Goal: Task Accomplishment & Management: Manage account settings

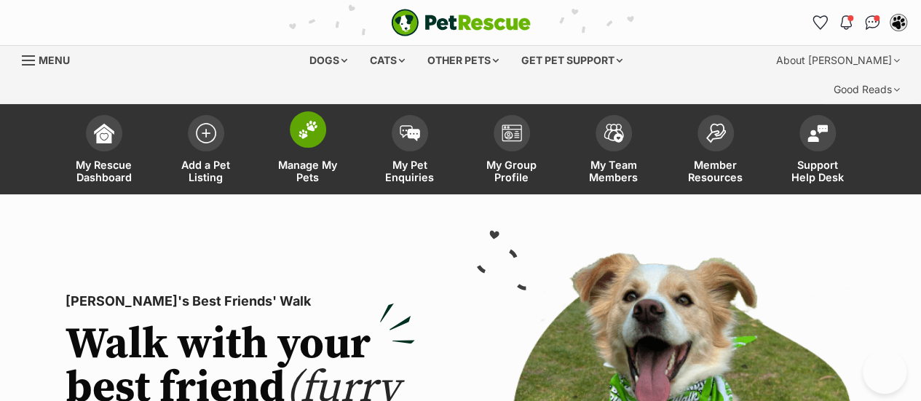
click at [312, 120] on img at bounding box center [308, 129] width 20 height 19
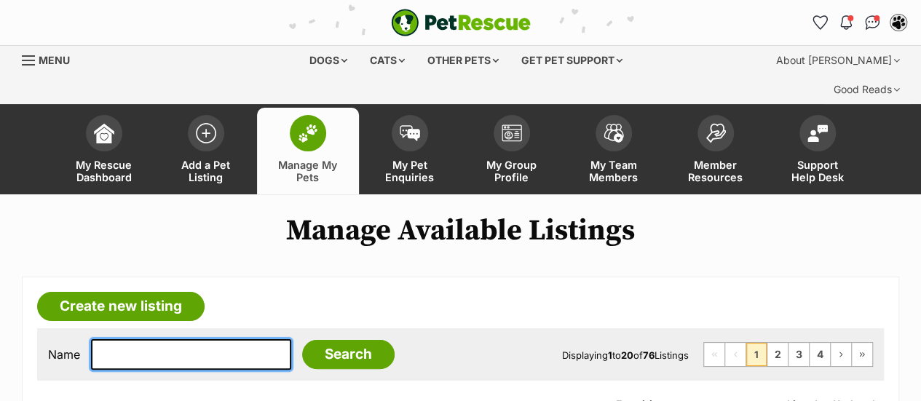
click at [199, 339] on input "text" at bounding box center [191, 354] width 200 height 31
type input "luther"
click at [302, 340] on input "Search" at bounding box center [348, 354] width 92 height 29
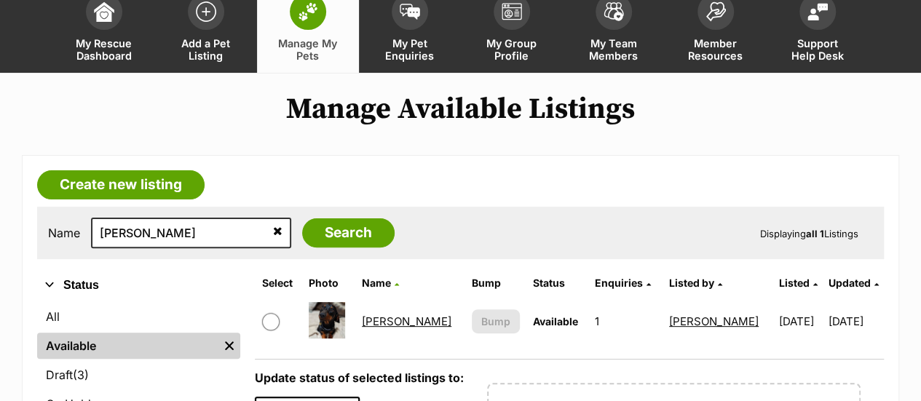
scroll to position [128, 0]
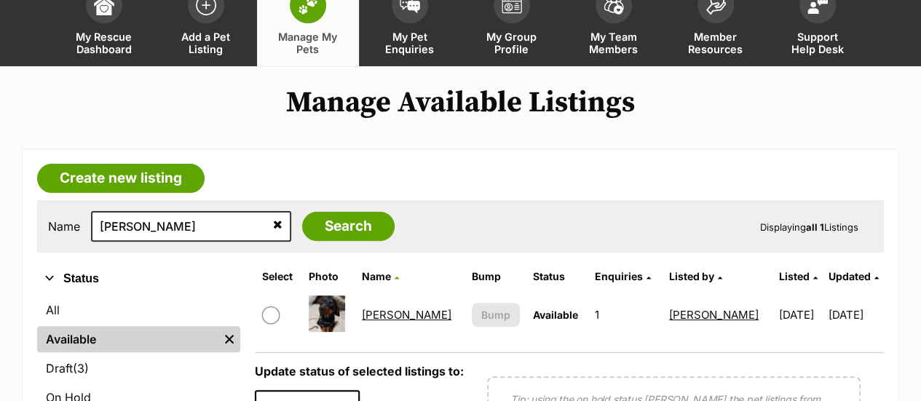
click at [388, 308] on link "[PERSON_NAME]" at bounding box center [407, 315] width 90 height 14
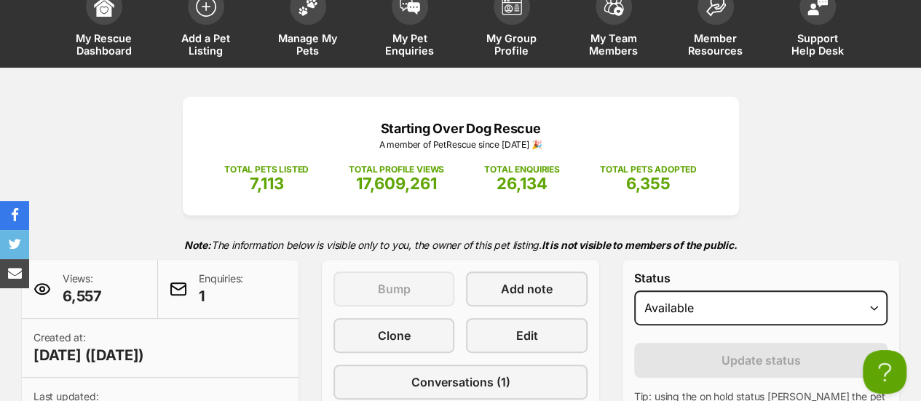
scroll to position [141, 0]
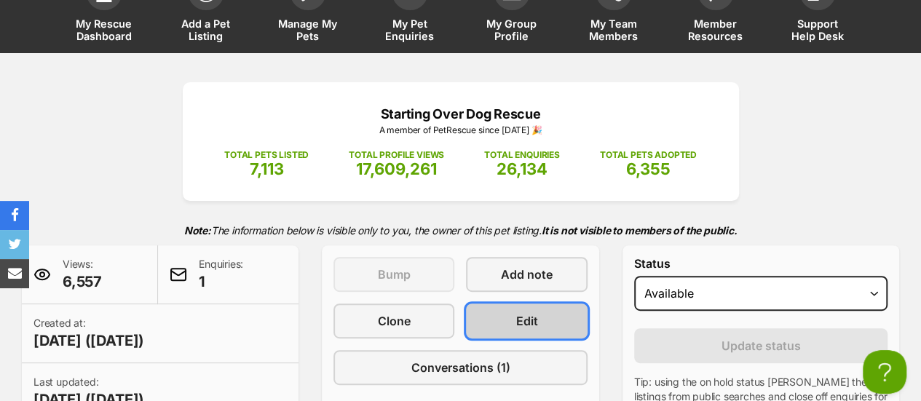
click at [531, 312] on span "Edit" at bounding box center [527, 320] width 22 height 17
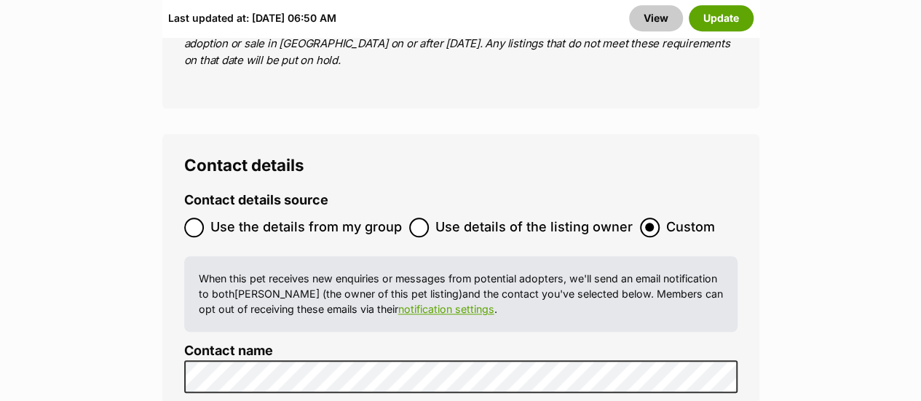
scroll to position [6162, 0]
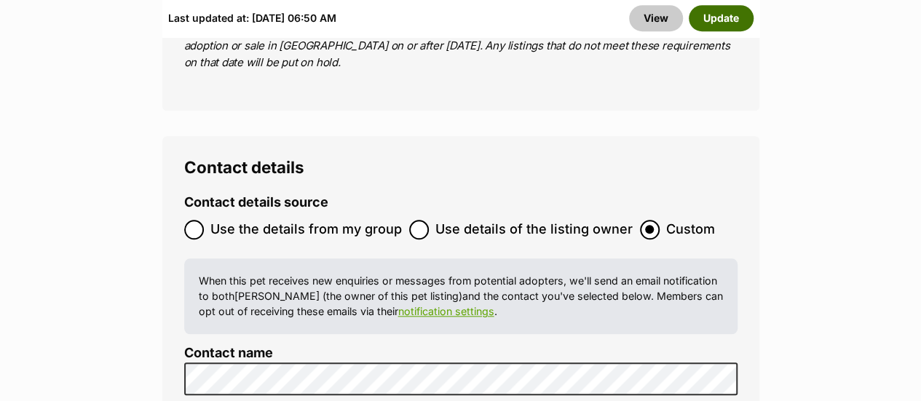
click at [725, 24] on button "Update" at bounding box center [721, 18] width 65 height 26
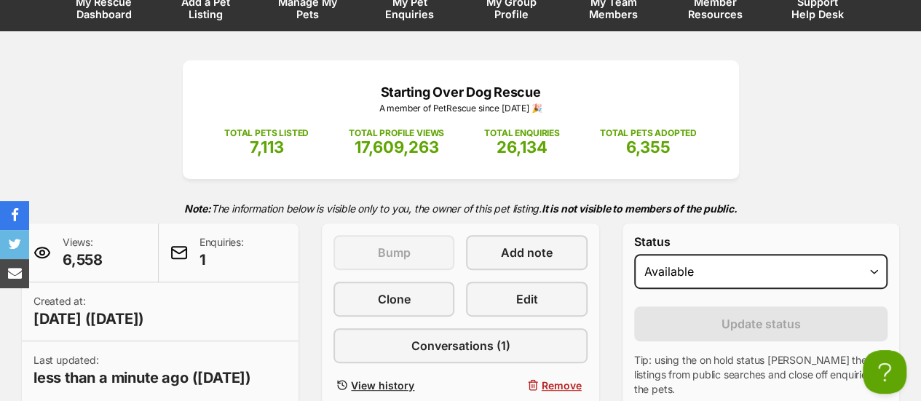
scroll to position [166, 0]
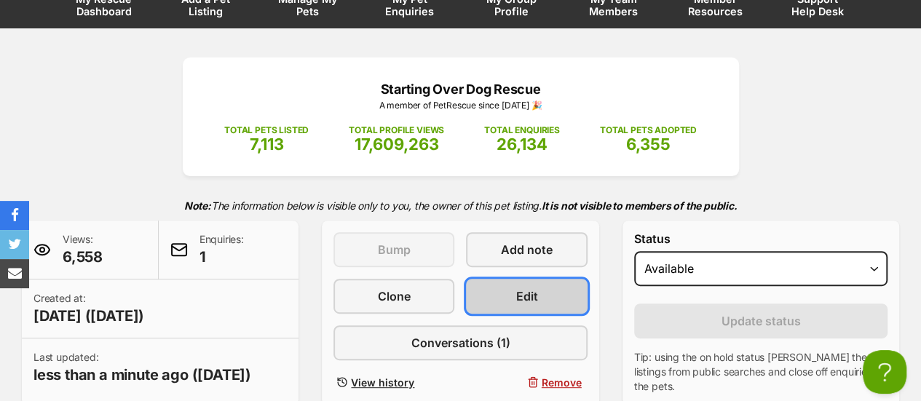
click at [526, 288] on span "Edit" at bounding box center [527, 296] width 22 height 17
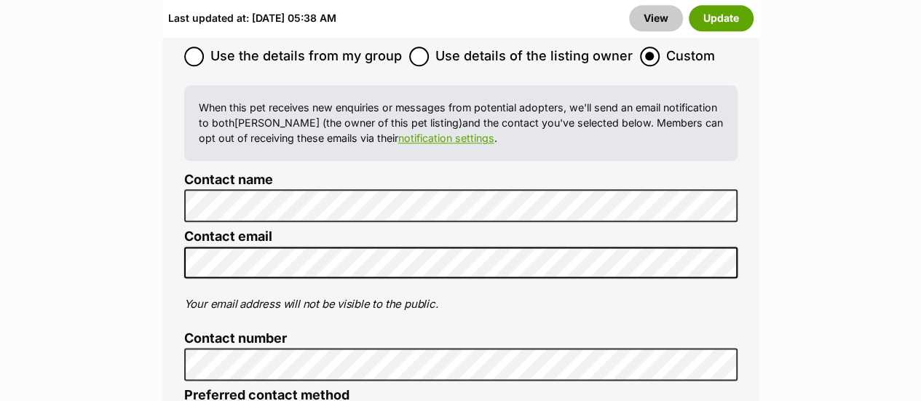
scroll to position [6249, 0]
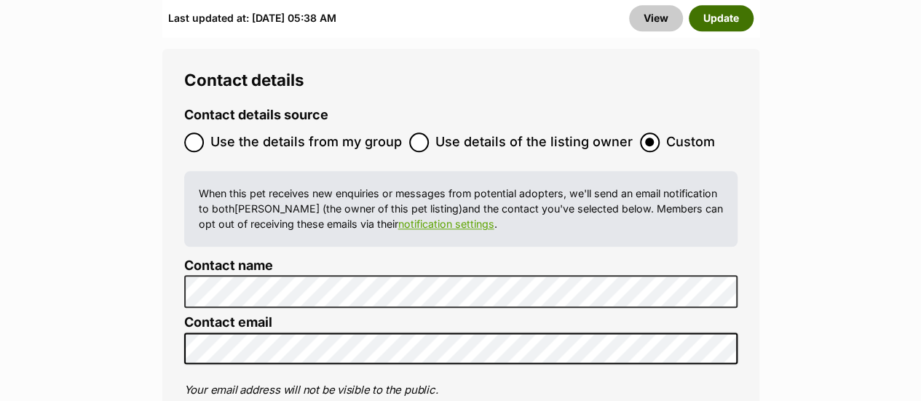
click at [727, 26] on button "Update" at bounding box center [721, 18] width 65 height 26
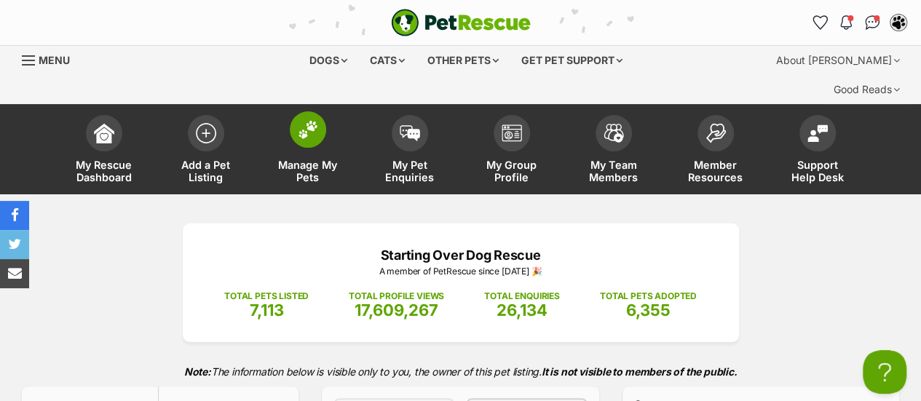
click at [309, 120] on img at bounding box center [308, 129] width 20 height 19
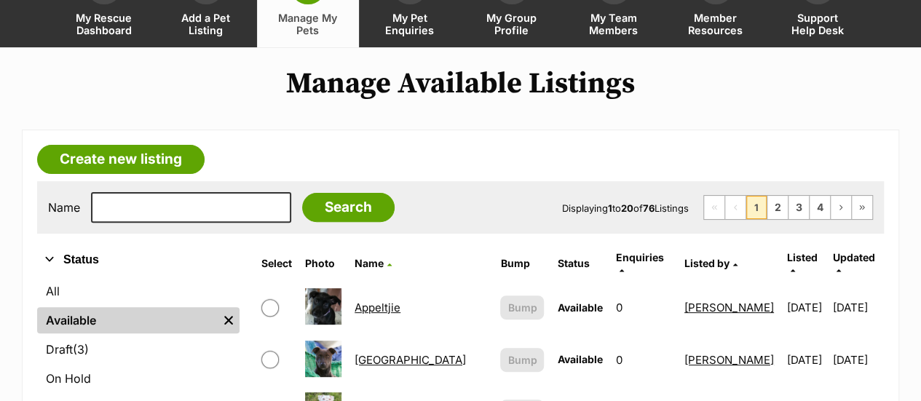
scroll to position [148, 0]
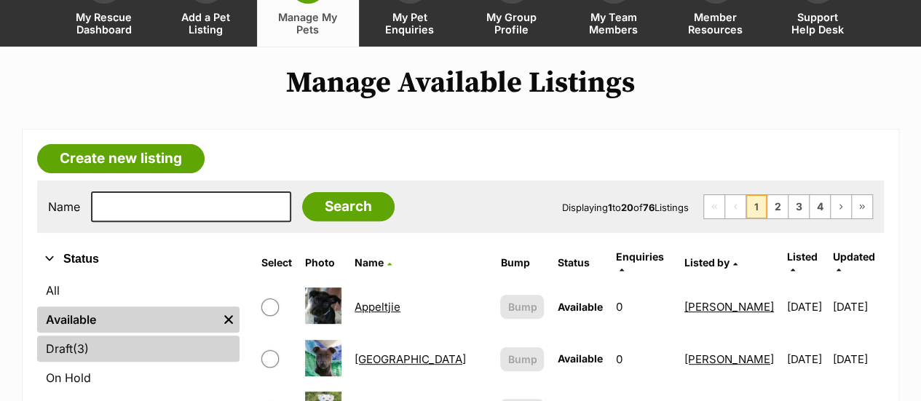
click at [78, 340] on span "(3)" at bounding box center [81, 348] width 16 height 17
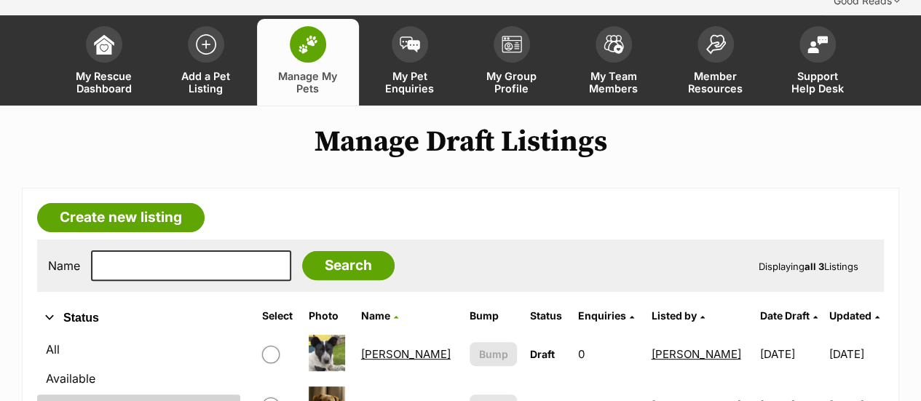
scroll to position [132, 0]
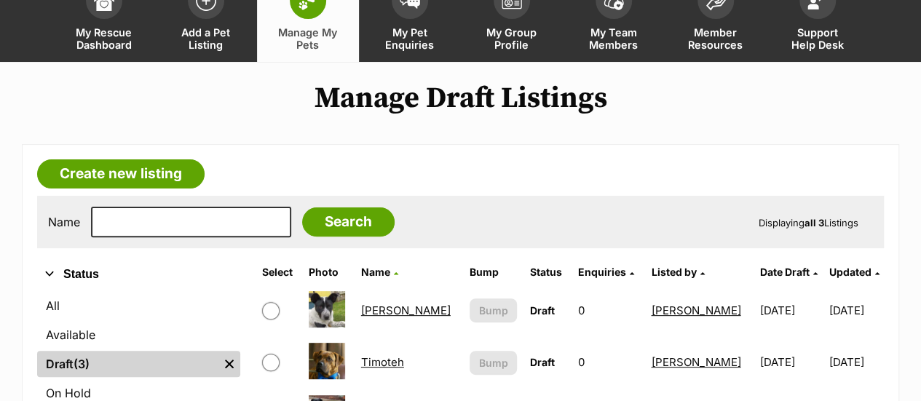
click at [386, 304] on link "[PERSON_NAME]" at bounding box center [406, 311] width 90 height 14
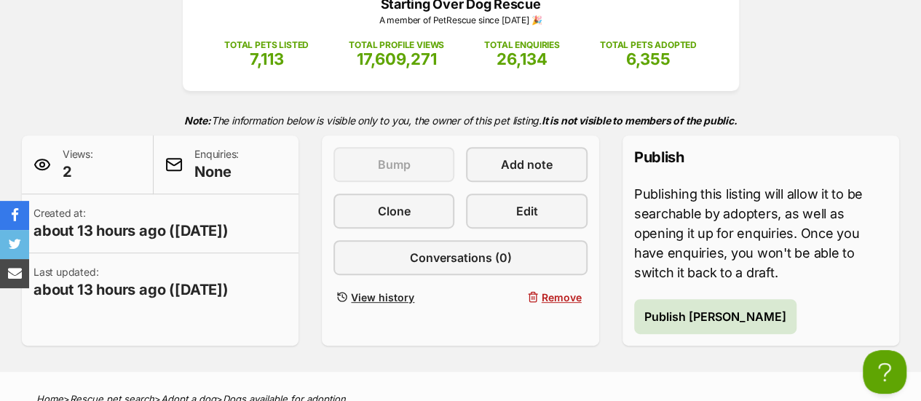
scroll to position [253, 0]
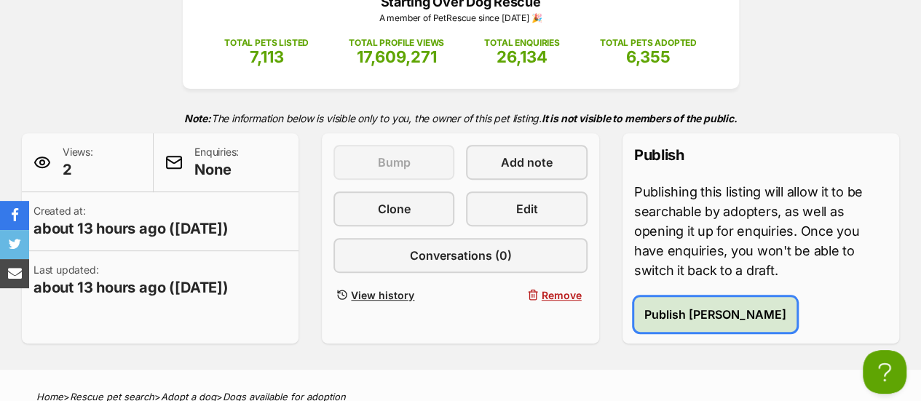
click at [673, 300] on button "Publish Statler" at bounding box center [715, 314] width 162 height 35
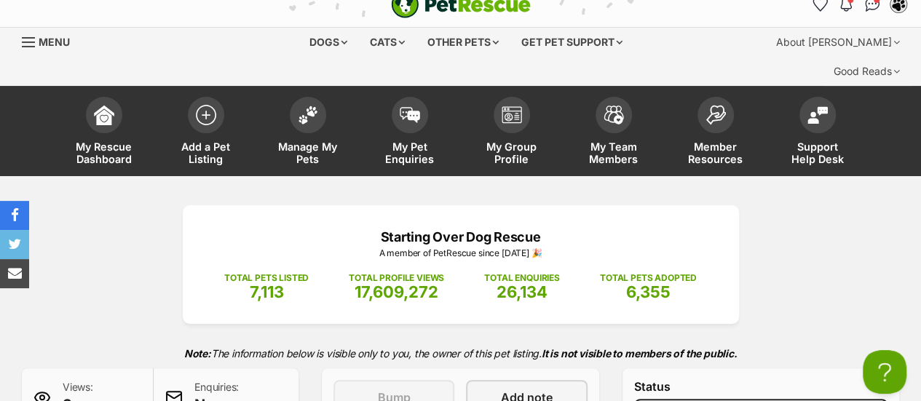
scroll to position [50, 0]
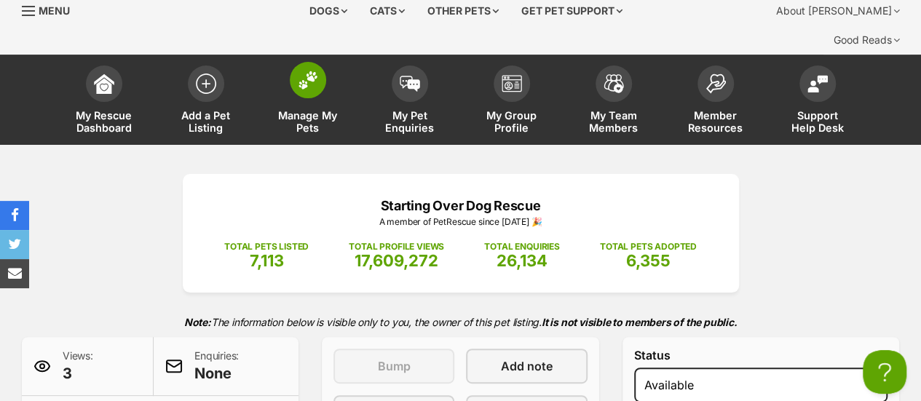
click at [311, 68] on span at bounding box center [308, 80] width 36 height 36
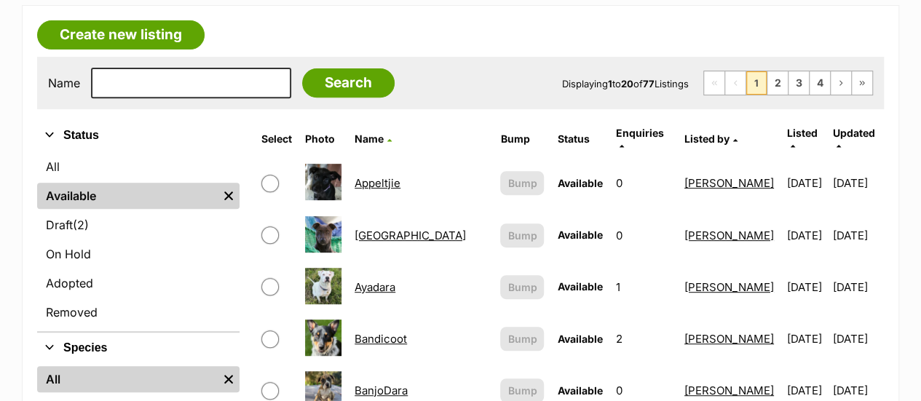
scroll to position [282, 0]
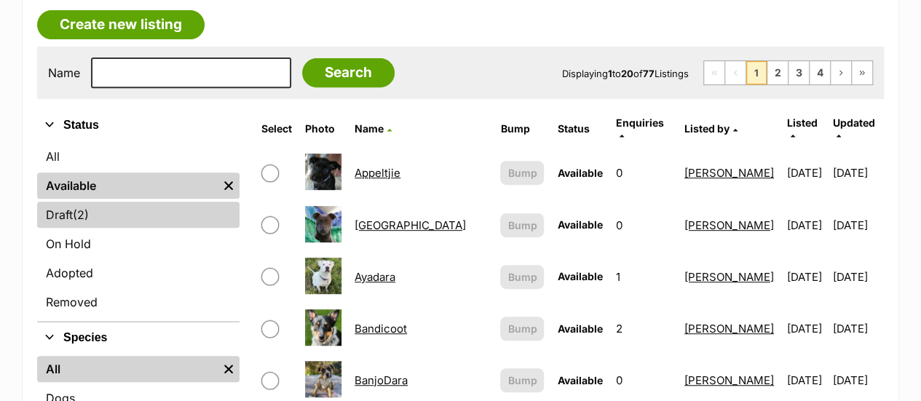
click at [82, 206] on span "(2)" at bounding box center [81, 214] width 16 height 17
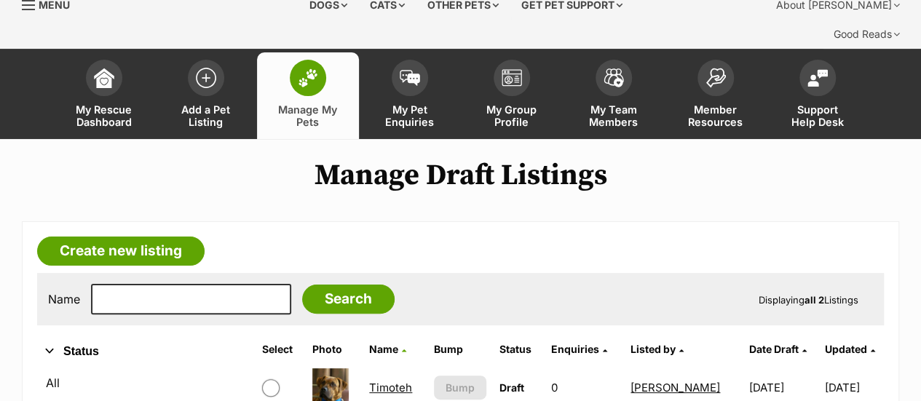
scroll to position [138, 0]
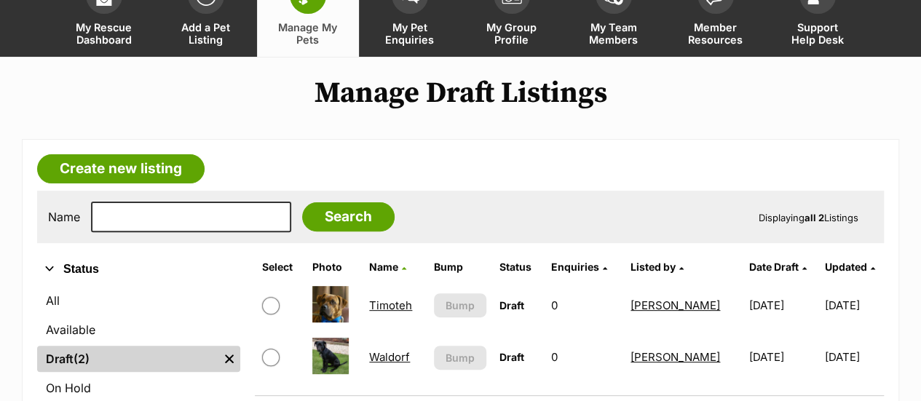
click at [390, 350] on link "Waldorf" at bounding box center [389, 357] width 41 height 14
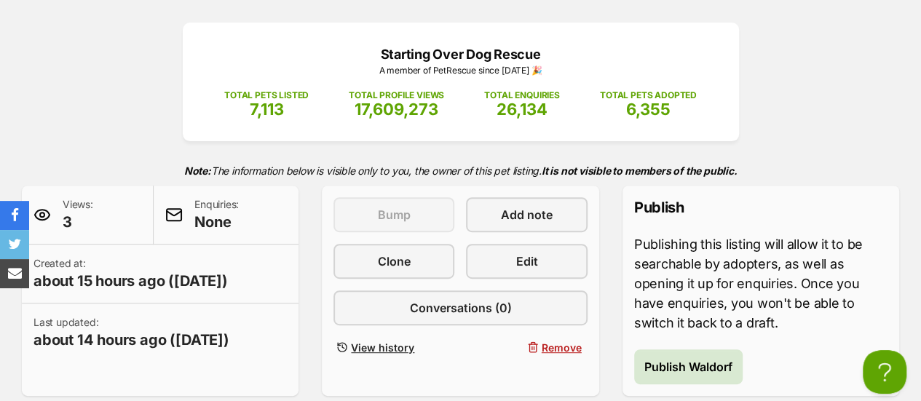
scroll to position [205, 0]
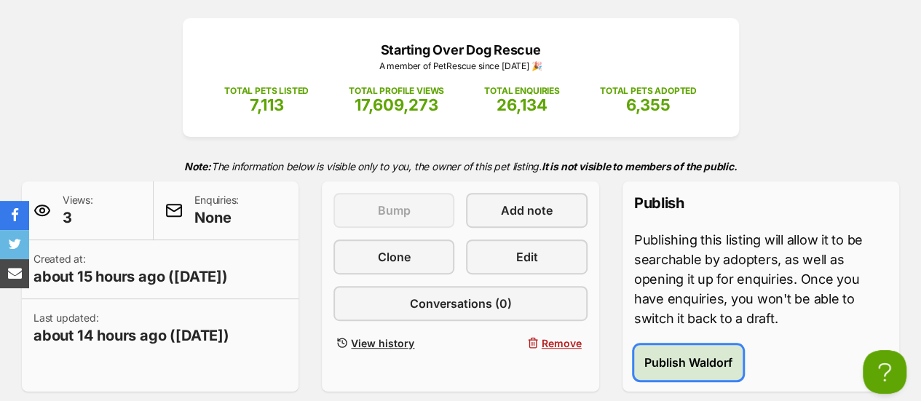
click at [683, 347] on button "Publish Waldorf" at bounding box center [688, 362] width 108 height 35
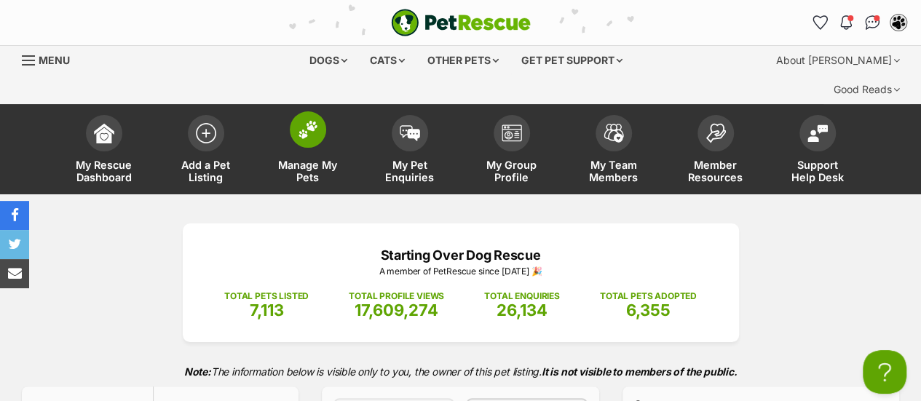
click at [298, 120] on img at bounding box center [308, 129] width 20 height 19
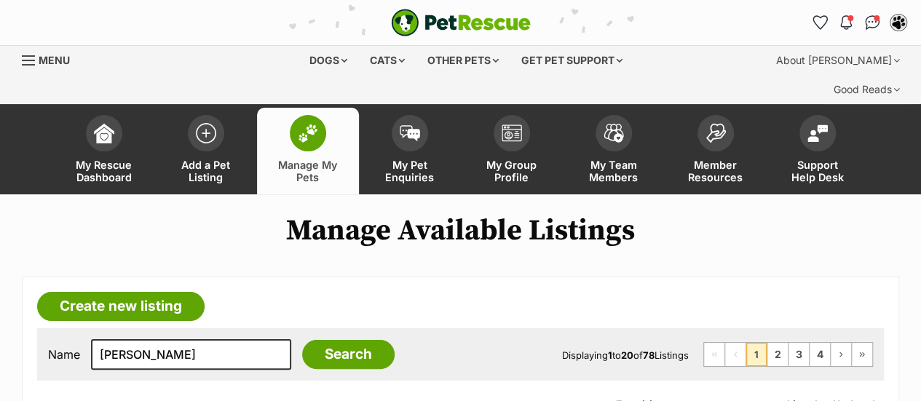
type input "Luther"
click at [302, 340] on input "Search" at bounding box center [348, 354] width 92 height 29
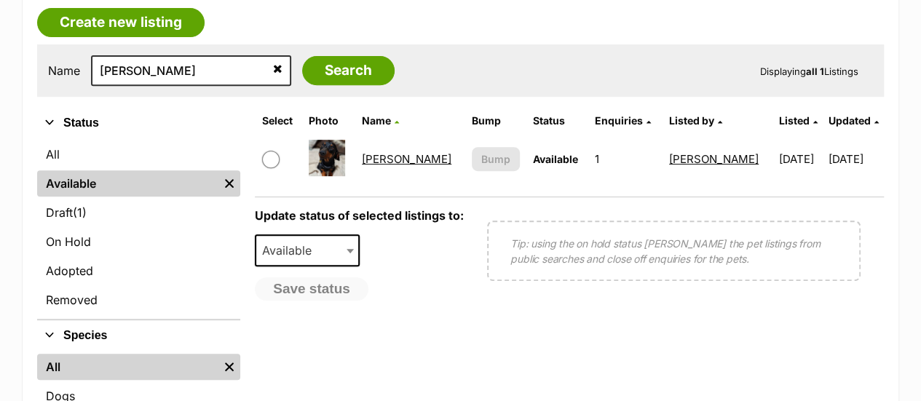
scroll to position [288, 0]
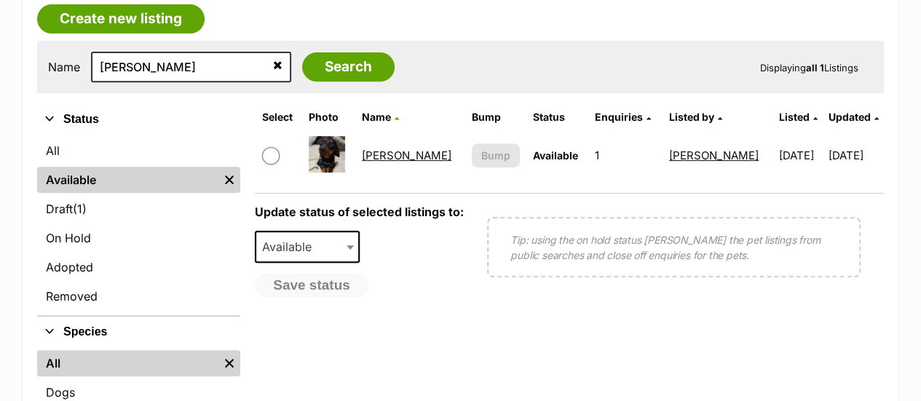
click at [379, 149] on link "[PERSON_NAME]" at bounding box center [407, 156] width 90 height 14
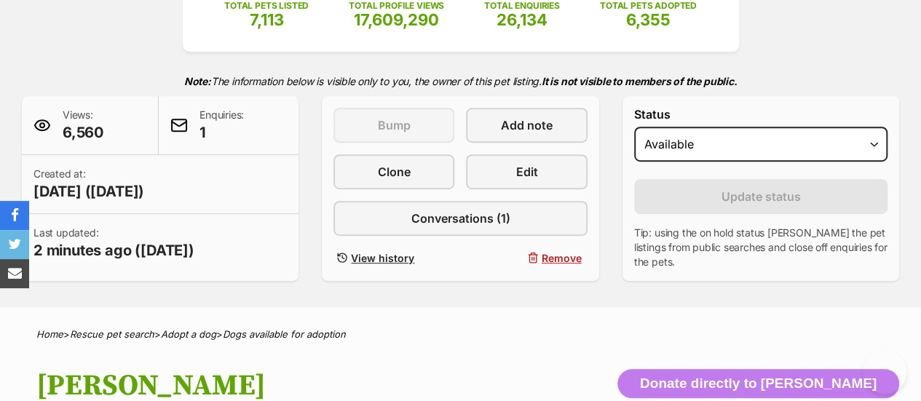
scroll to position [293, 0]
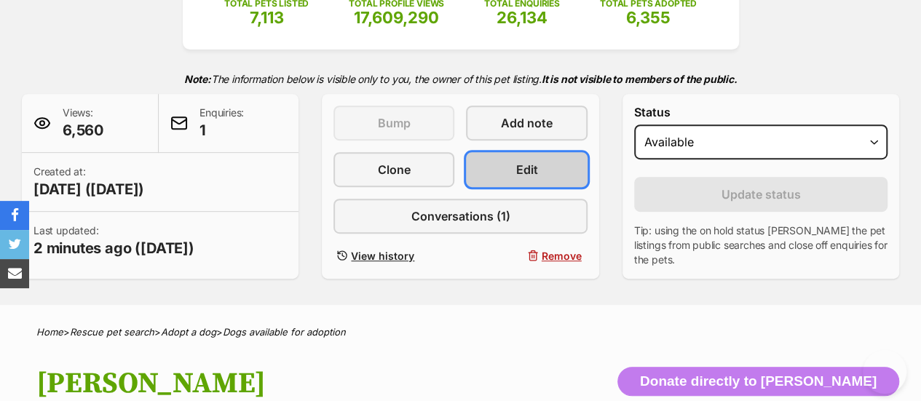
click at [539, 152] on link "Edit" at bounding box center [526, 169] width 121 height 35
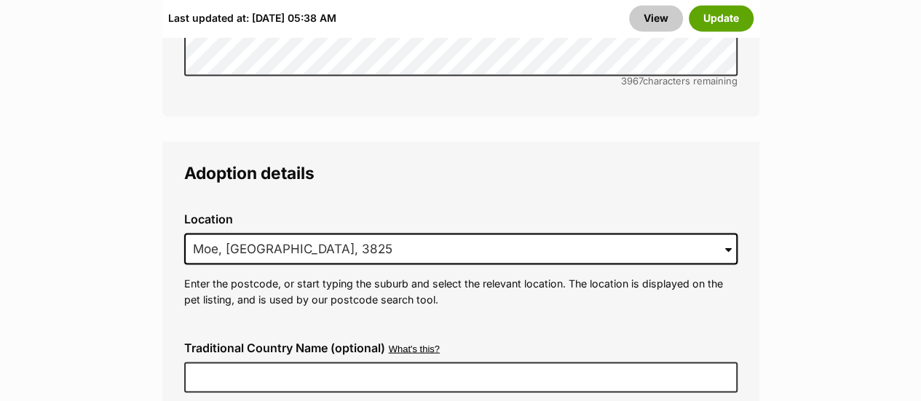
scroll to position [4056, 0]
click at [339, 234] on input "Moe, [GEOGRAPHIC_DATA], 3825" at bounding box center [460, 250] width 553 height 32
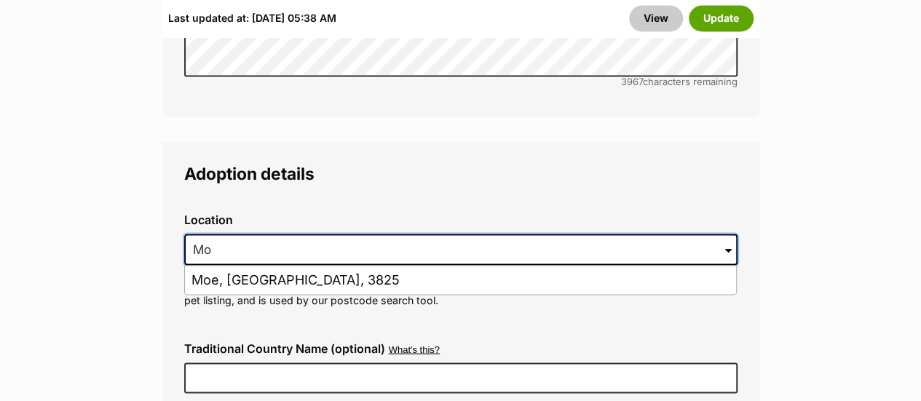
type input "M"
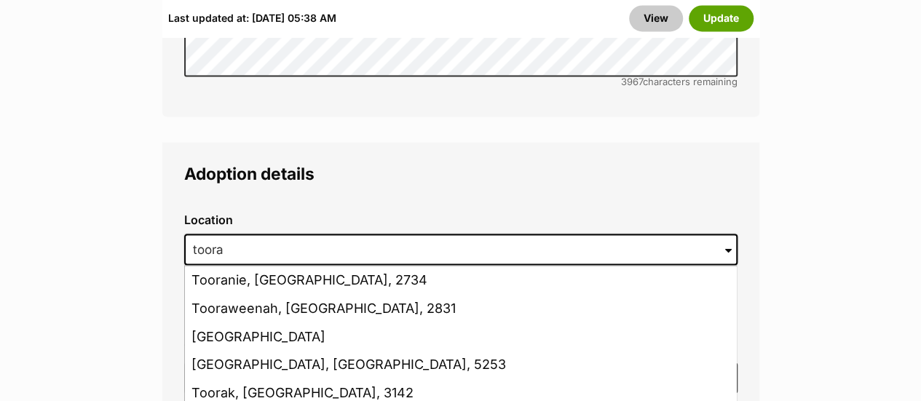
type input "Toora, Victoria, 3962"
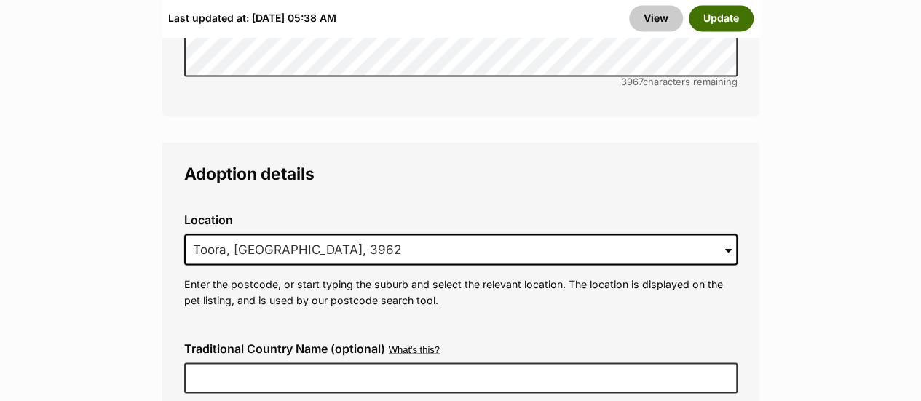
click at [728, 25] on button "Update" at bounding box center [721, 18] width 65 height 26
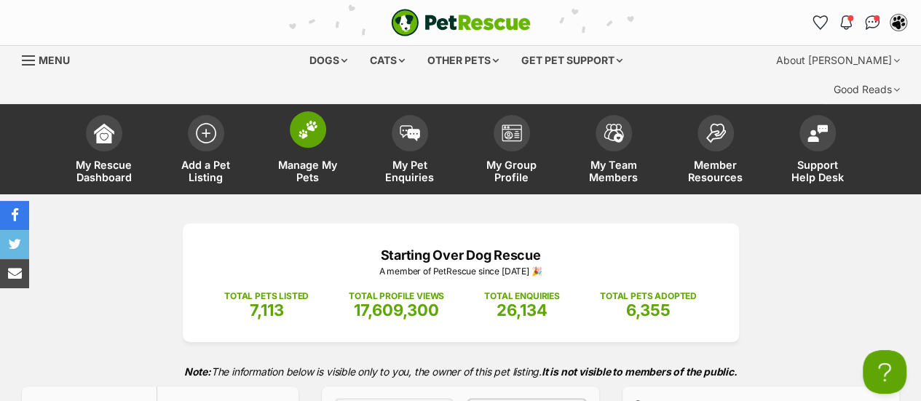
click at [306, 120] on img at bounding box center [308, 129] width 20 height 19
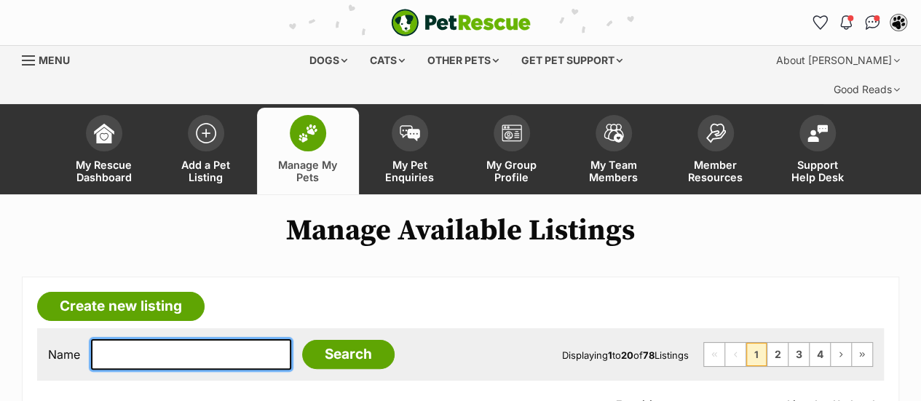
click at [223, 339] on input "text" at bounding box center [191, 354] width 200 height 31
type input "waldorf"
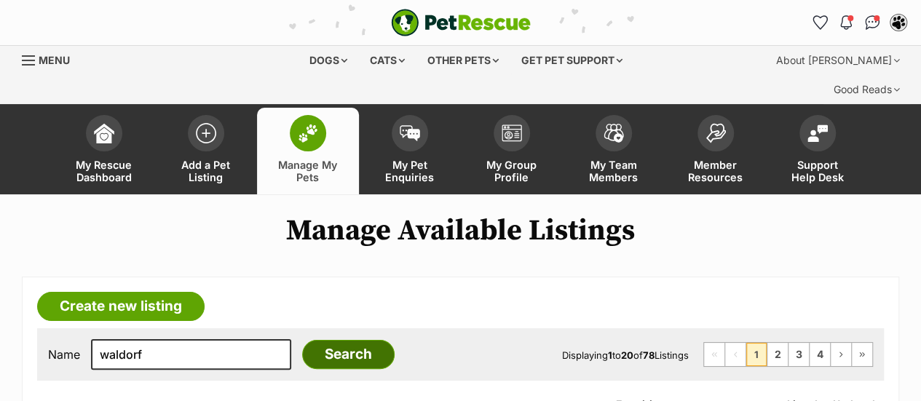
click at [328, 340] on input "Search" at bounding box center [348, 354] width 92 height 29
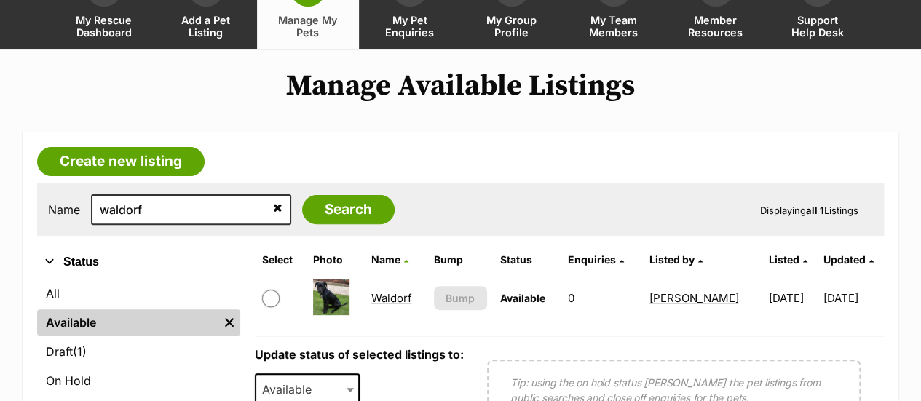
scroll to position [166, 0]
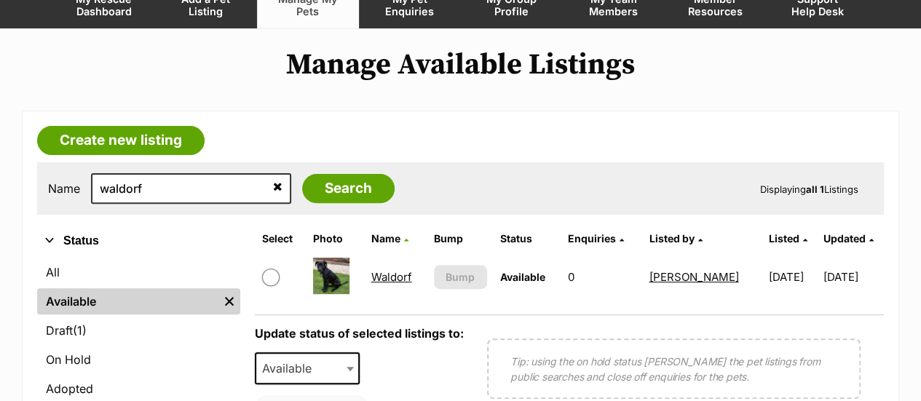
click at [391, 270] on link "Waldorf" at bounding box center [391, 277] width 41 height 14
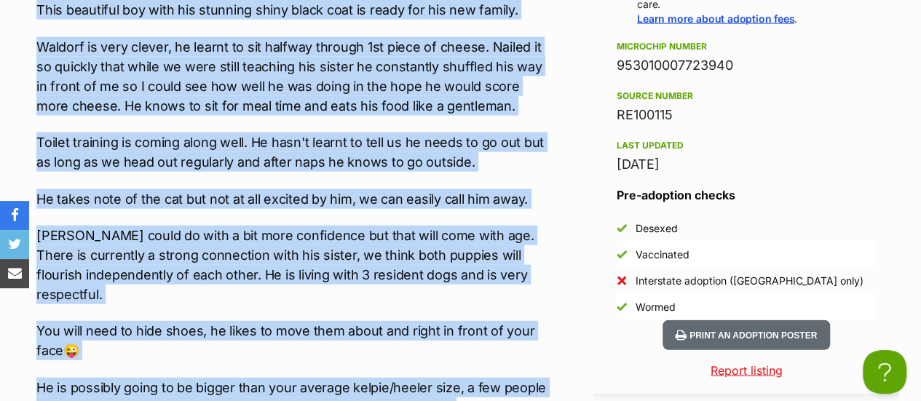
scroll to position [1638, 0]
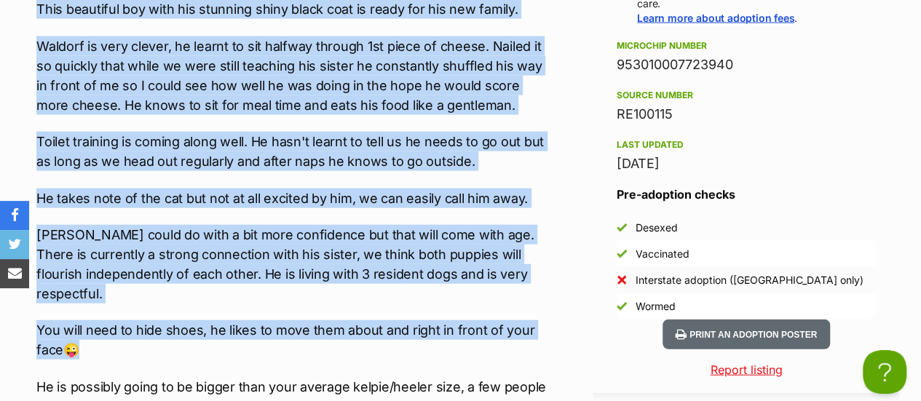
drag, startPoint x: 35, startPoint y: 82, endPoint x: 478, endPoint y: 299, distance: 493.6
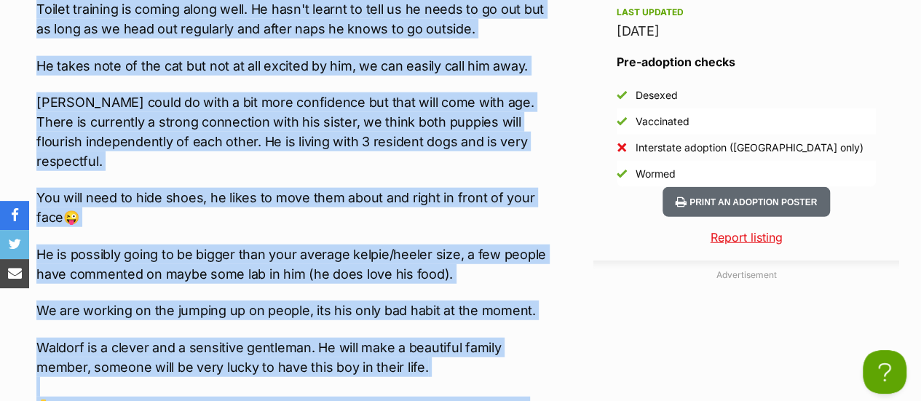
scroll to position [1773, 0]
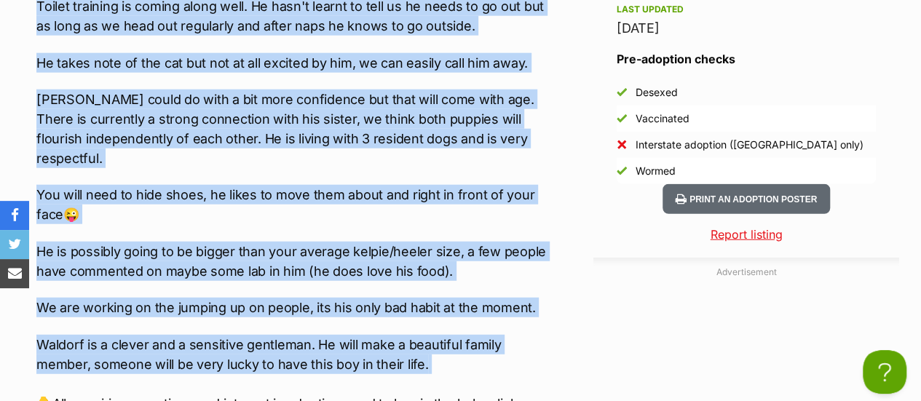
copy div "🏡🐶Seeking Forever Home🐶🏡 Name: Waldorf Breed: Cattle dog x kelpie mix Gender: M…"
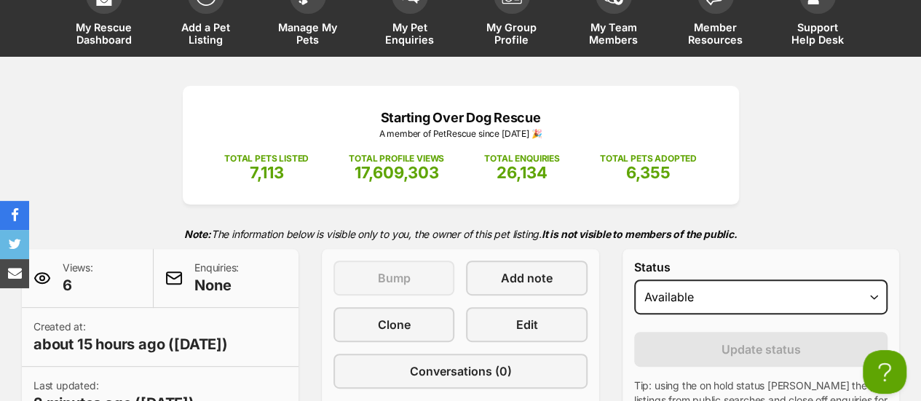
scroll to position [20, 0]
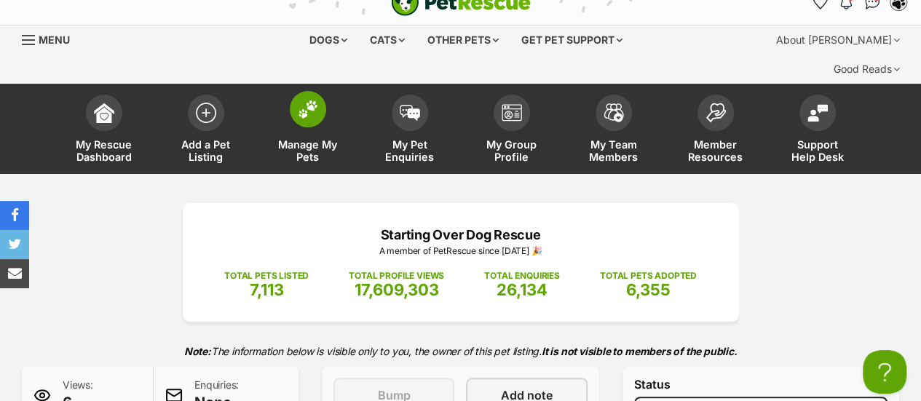
click at [306, 100] on img at bounding box center [308, 109] width 20 height 19
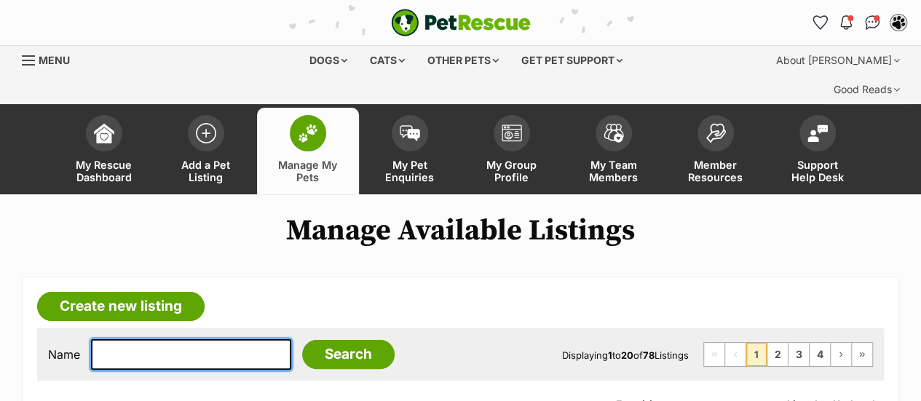
click at [200, 339] on input "text" at bounding box center [191, 354] width 200 height 31
type input "[PERSON_NAME]"
click at [302, 340] on input "Search" at bounding box center [348, 354] width 92 height 29
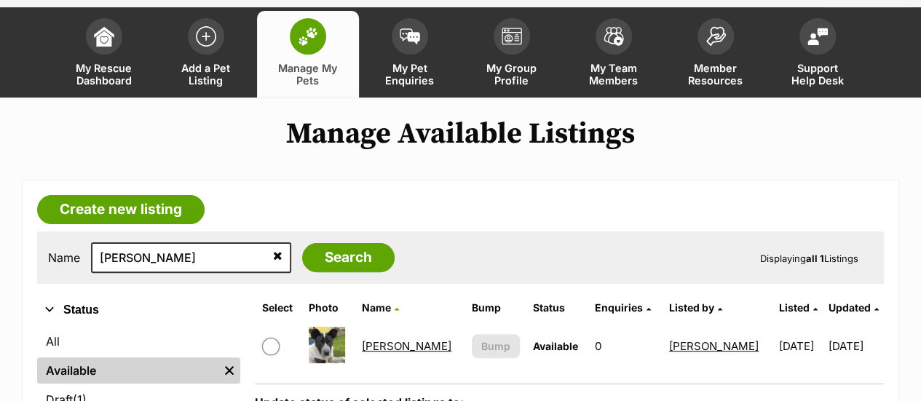
scroll to position [146, 0]
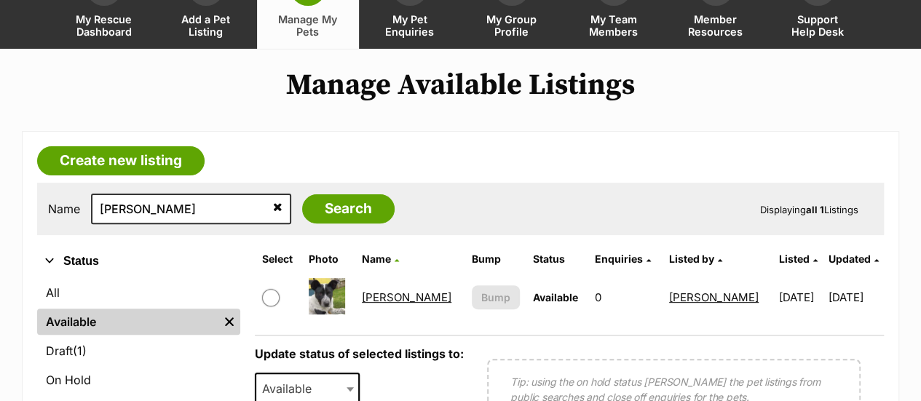
click at [393, 290] on link "[PERSON_NAME]" at bounding box center [407, 297] width 90 height 14
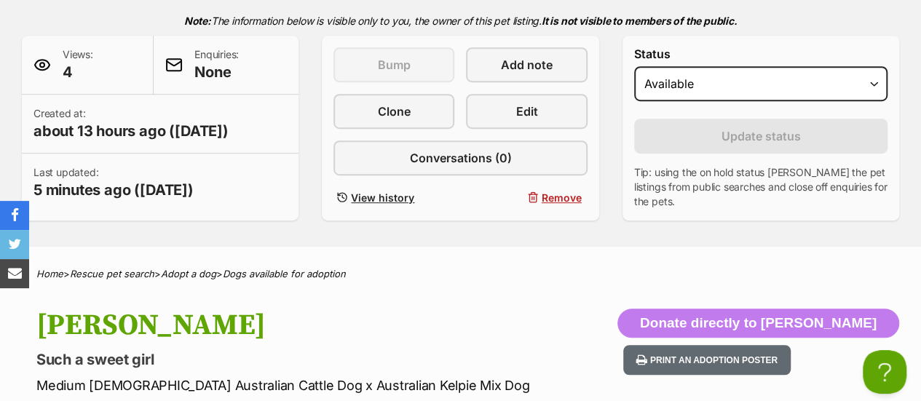
click at [451, 309] on h1 "Statler" at bounding box center [299, 325] width 526 height 33
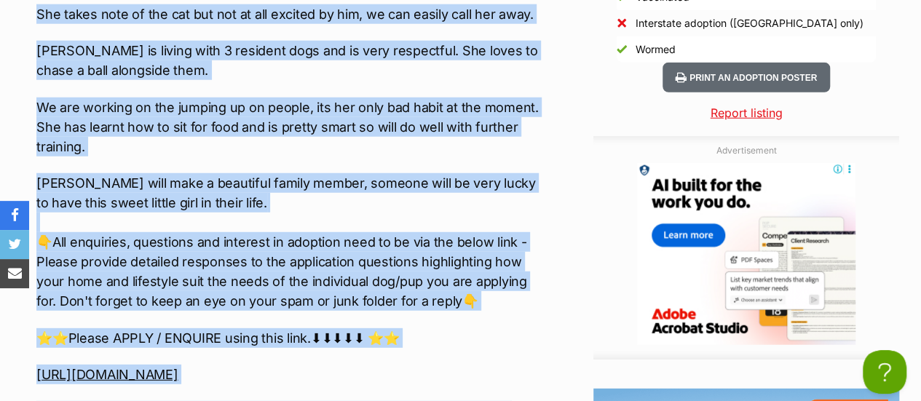
scroll to position [1917, 0]
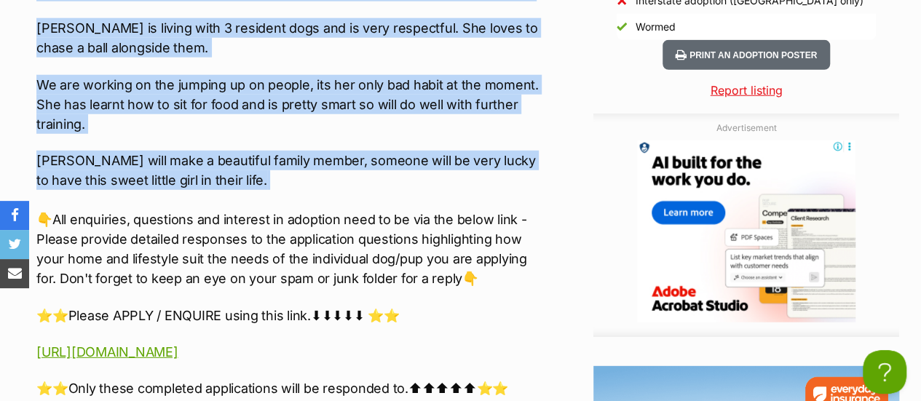
drag, startPoint x: 39, startPoint y: 246, endPoint x: 290, endPoint y: 150, distance: 268.9
copy div "🏡🐶Seeking Forever Home🐶🏡 Name: Statler Breed: Cattle dog x kelpie mix Gender: F…"
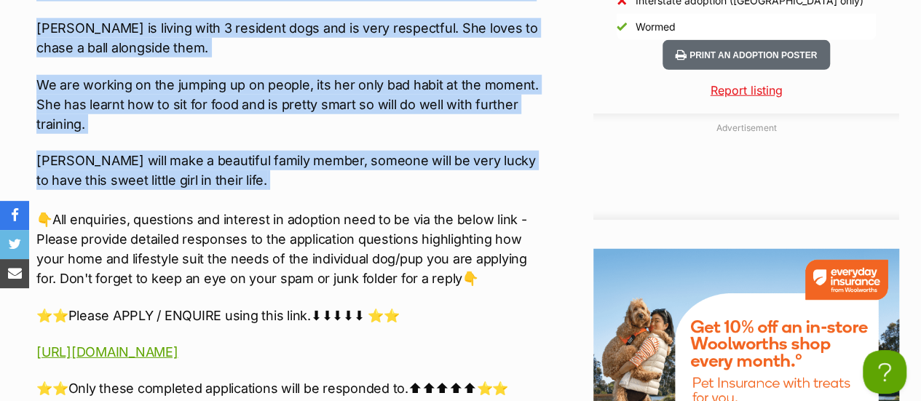
scroll to position [0, 0]
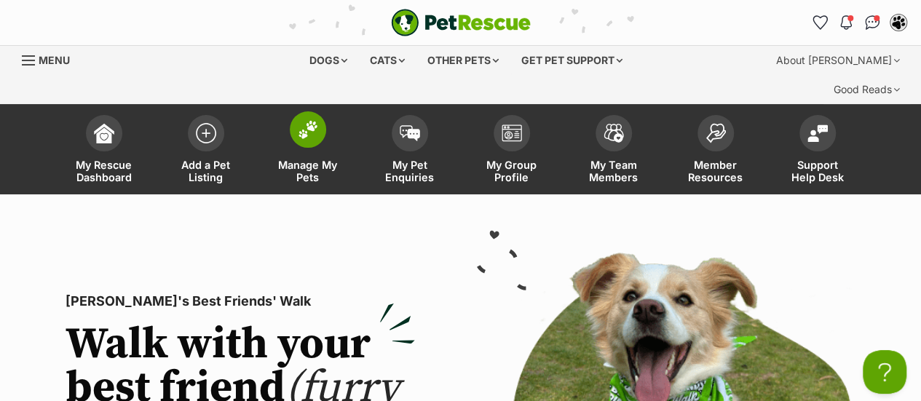
click at [311, 116] on span at bounding box center [308, 129] width 36 height 36
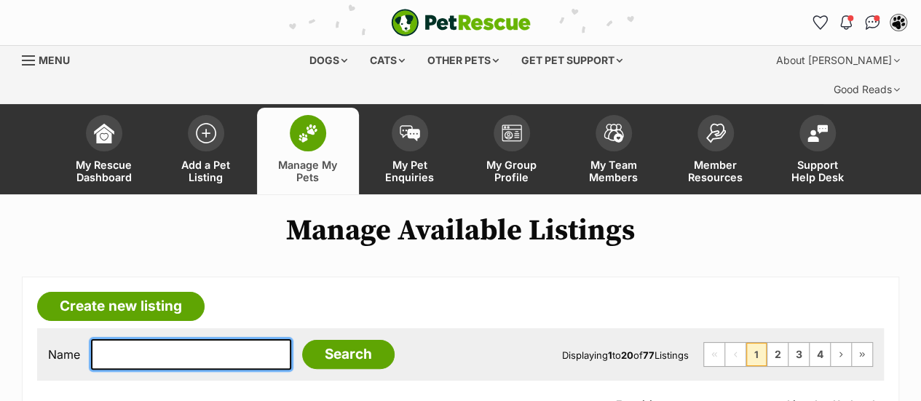
drag, startPoint x: 0, startPoint y: 0, endPoint x: 182, endPoint y: 332, distance: 378.6
click at [182, 339] on input "text" at bounding box center [191, 354] width 200 height 31
type input "waldorf"
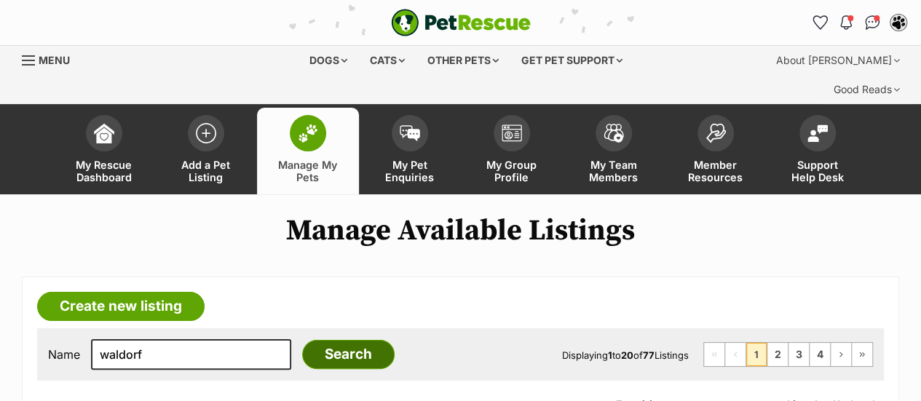
click at [320, 340] on input "Search" at bounding box center [348, 354] width 92 height 29
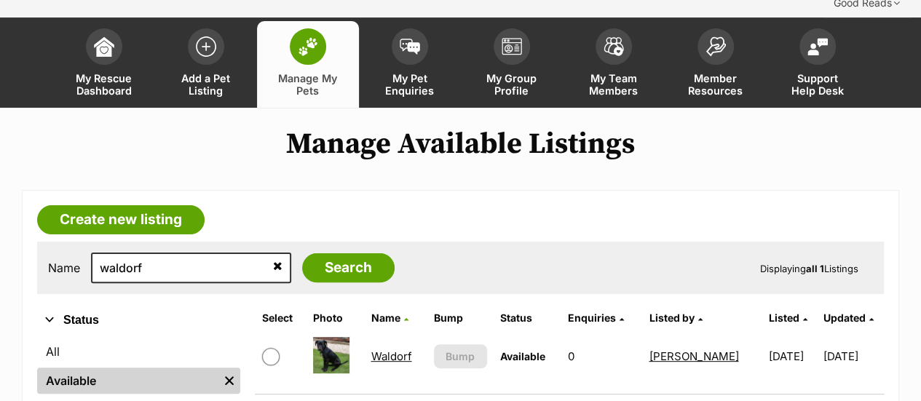
scroll to position [87, 0]
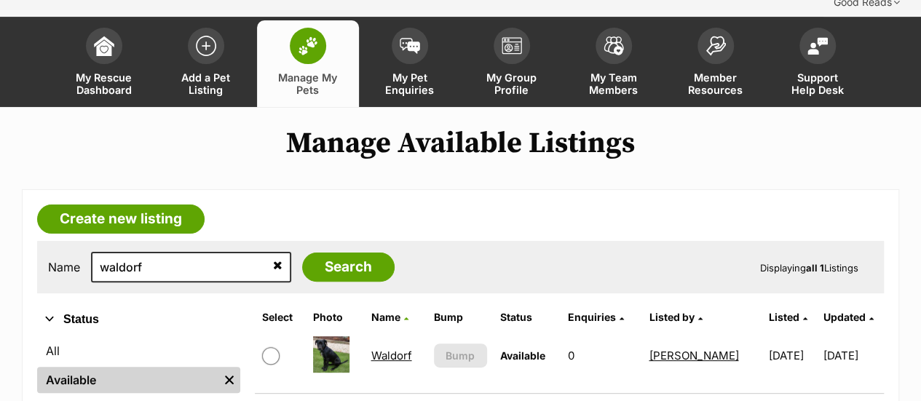
click at [385, 333] on td "Waldorf" at bounding box center [395, 356] width 61 height 50
click at [395, 349] on link "Waldorf" at bounding box center [391, 356] width 41 height 14
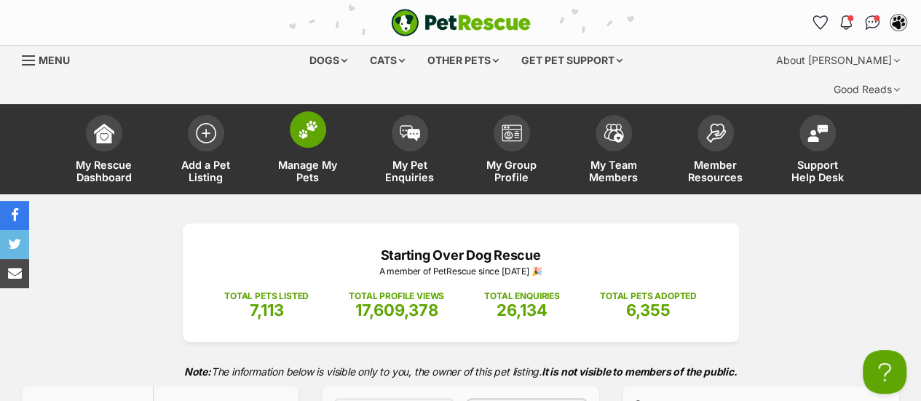
click at [304, 120] on img at bounding box center [308, 129] width 20 height 19
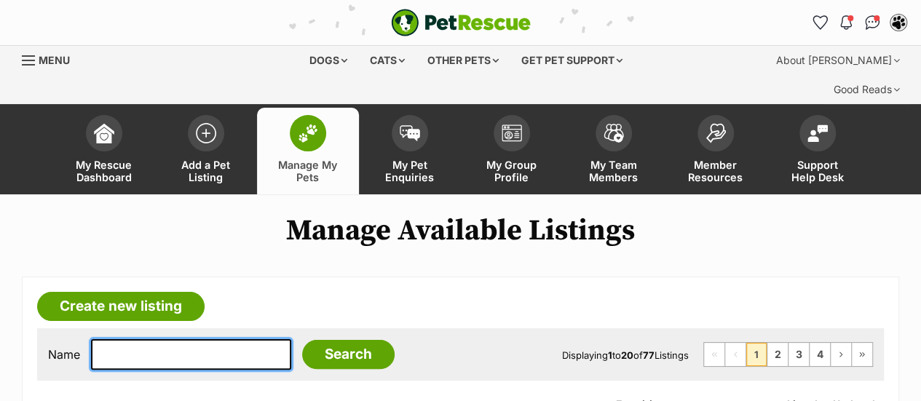
click at [154, 339] on input "text" at bounding box center [191, 354] width 200 height 31
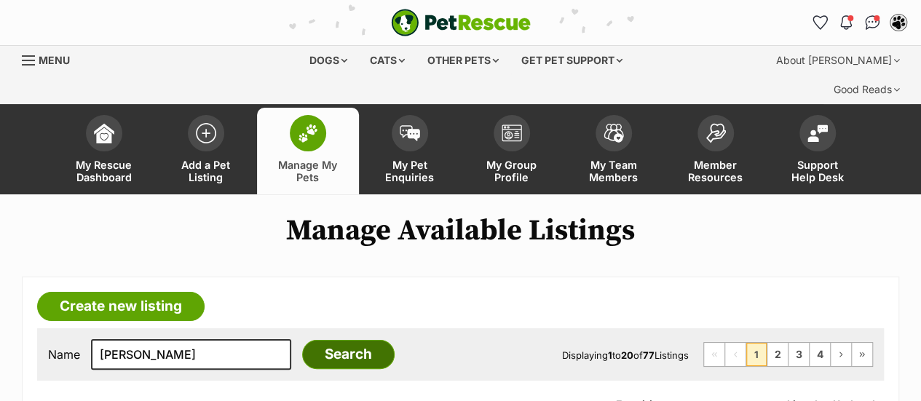
click at [341, 340] on input "Search" at bounding box center [348, 354] width 92 height 29
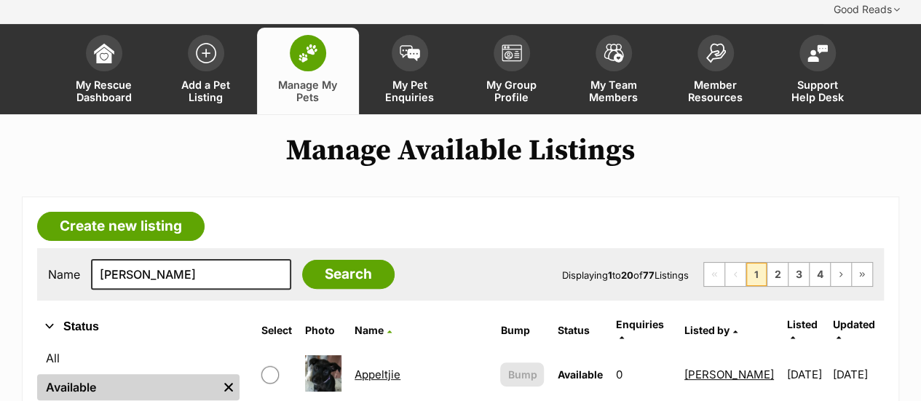
scroll to position [135, 0]
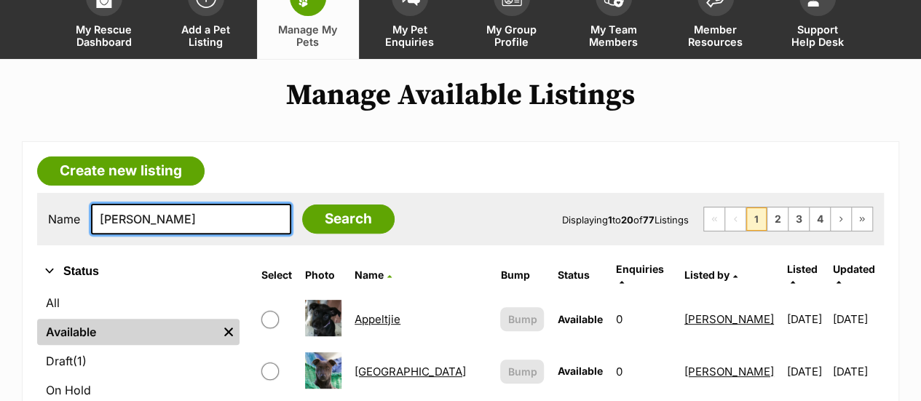
click at [165, 204] on input "statler" at bounding box center [191, 219] width 200 height 31
type input "s"
type input "waldorf"
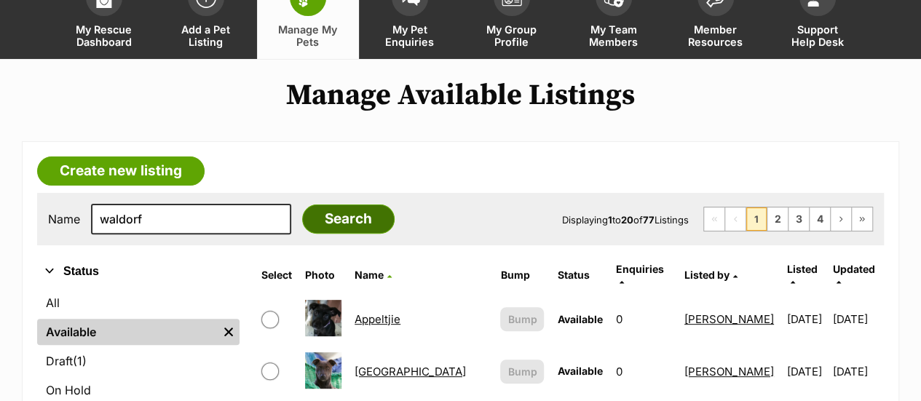
click at [319, 205] on input "Search" at bounding box center [348, 219] width 92 height 29
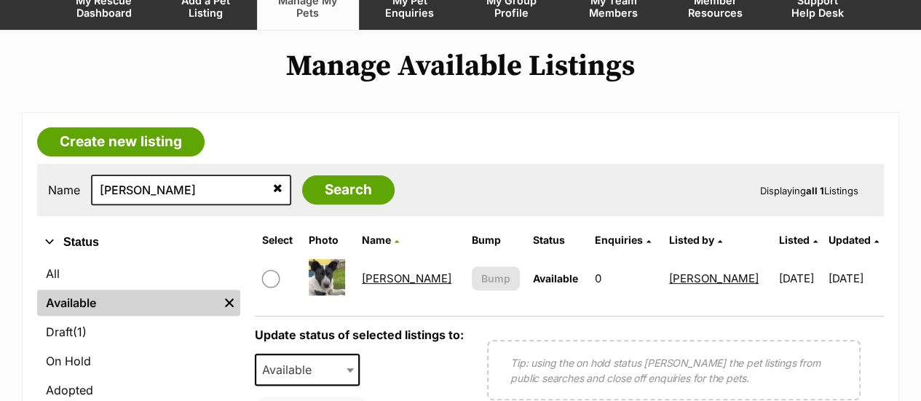
scroll to position [175, 0]
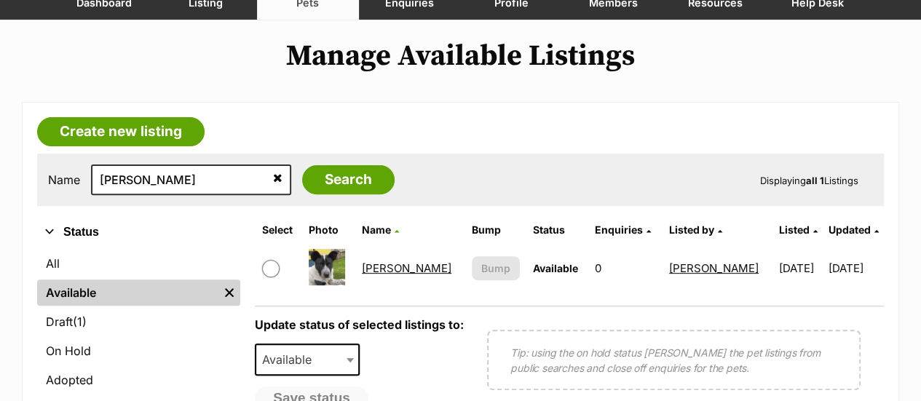
click at [393, 261] on link "Statler" at bounding box center [407, 268] width 90 height 14
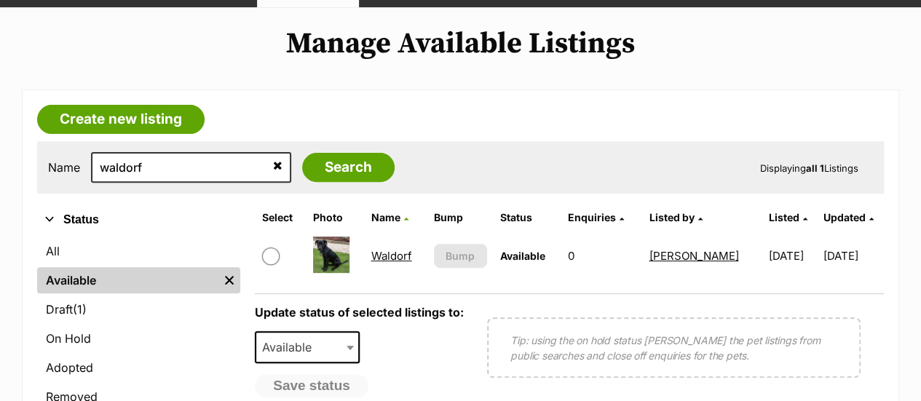
scroll to position [197, 0]
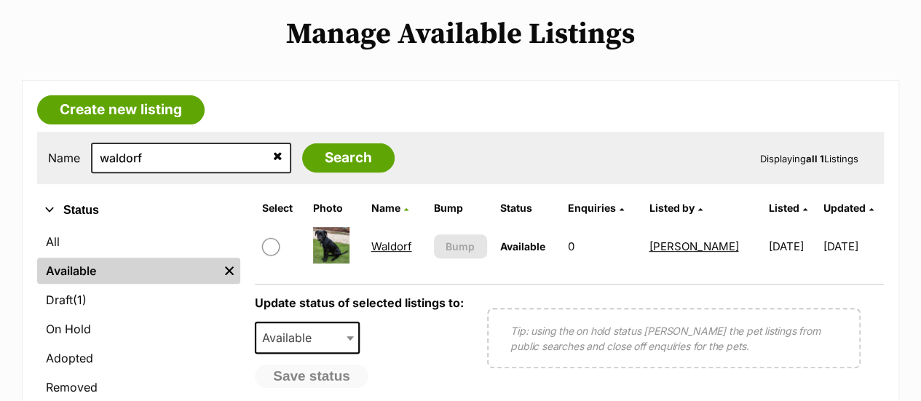
click at [393, 240] on link "Waldorf" at bounding box center [391, 247] width 41 height 14
